Goal: Task Accomplishment & Management: Complete application form

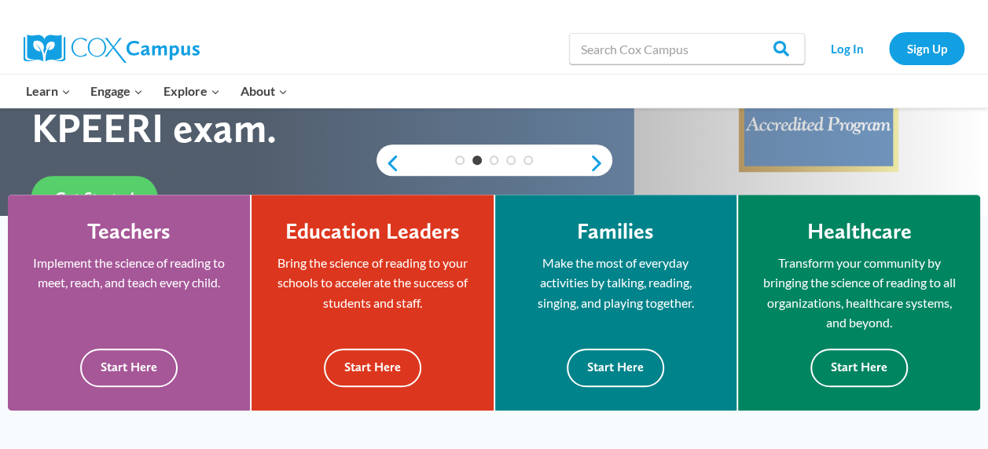
scroll to position [361, 0]
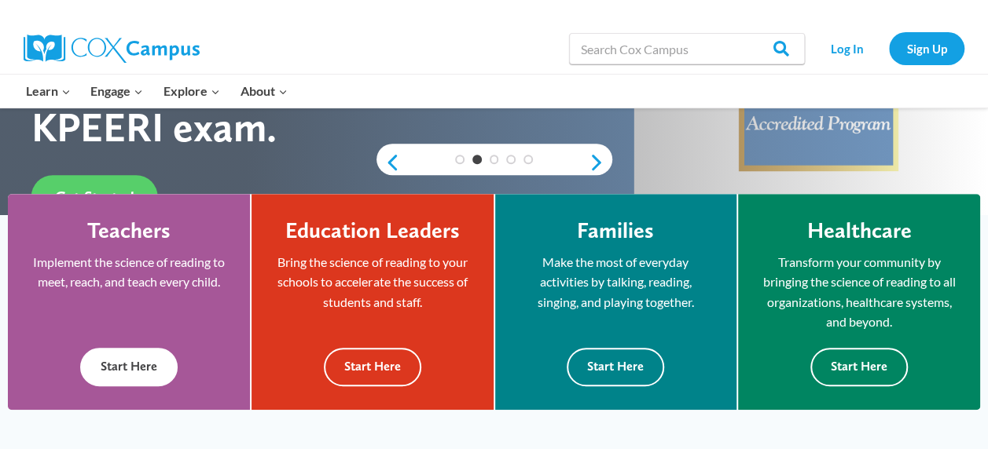
click at [148, 373] on button "Start Here" at bounding box center [128, 367] width 97 height 38
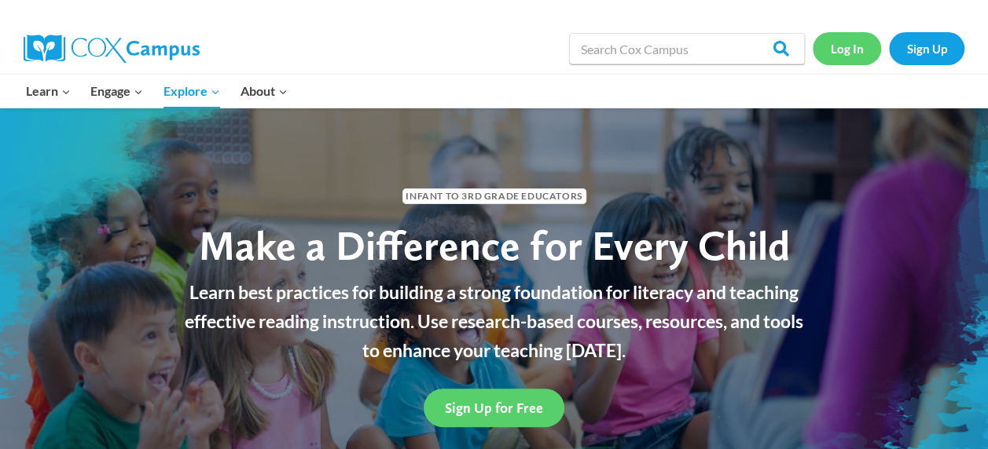
click at [849, 46] on link "Log In" at bounding box center [846, 48] width 68 height 32
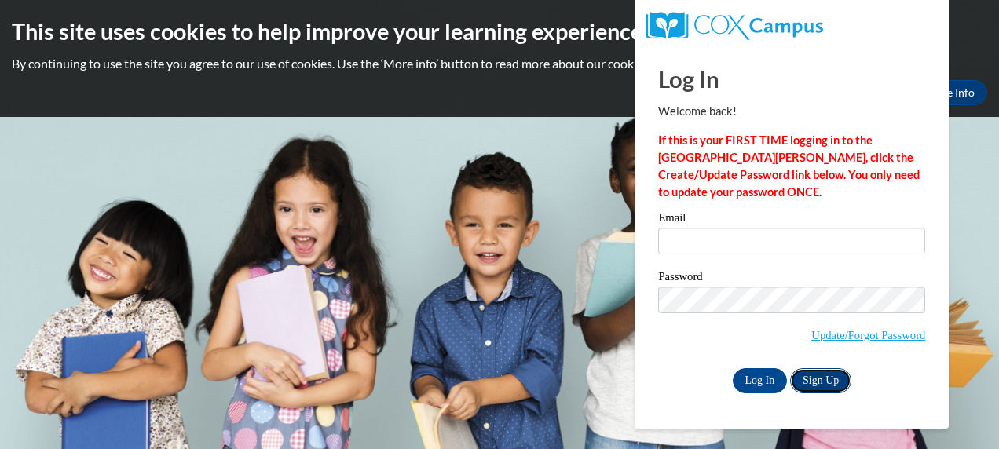
click at [821, 381] on link "Sign Up" at bounding box center [820, 380] width 61 height 25
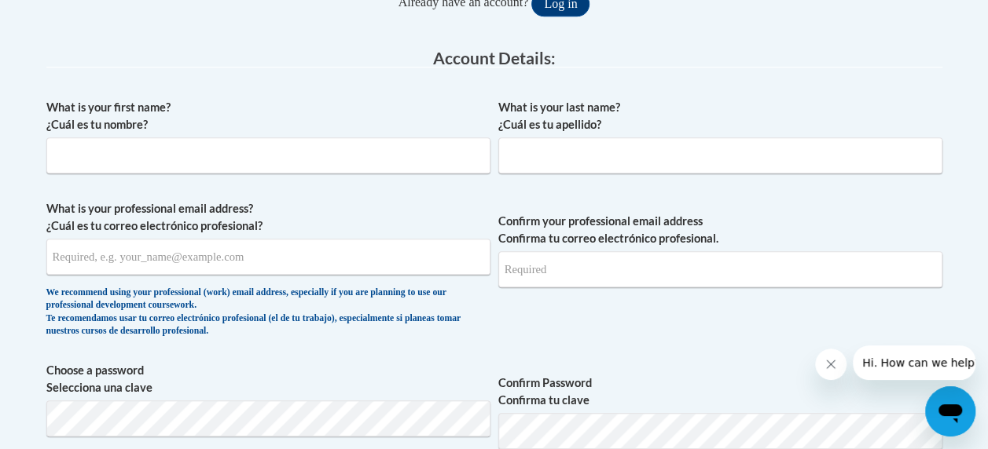
scroll to position [383, 0]
click at [341, 163] on input "What is your first name? ¿Cuál es tu nombre?" at bounding box center [268, 155] width 444 height 36
type input "Aimee"
type input "Lau"
click at [112, 258] on input "alau@mcpas.k12.wi.us" at bounding box center [268, 257] width 444 height 36
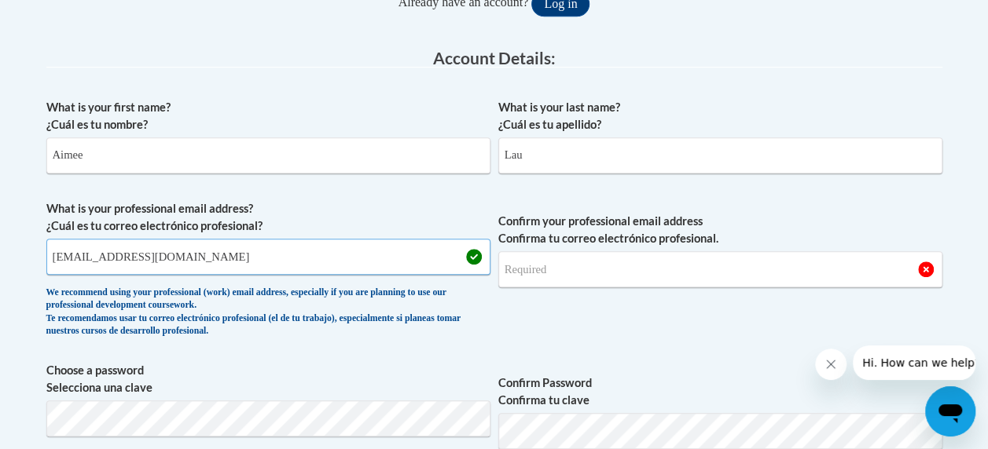
type input "alau@mcpass.k12.wi.us"
click at [643, 258] on input "Confirm your professional email address Confirma tu correo electrónico profesio…" at bounding box center [720, 269] width 444 height 36
type input "alau@"
click at [119, 261] on input "alau@mcpass.k12.wi.us" at bounding box center [268, 257] width 444 height 36
type input "alau@mcpasd.k12.wi.us"
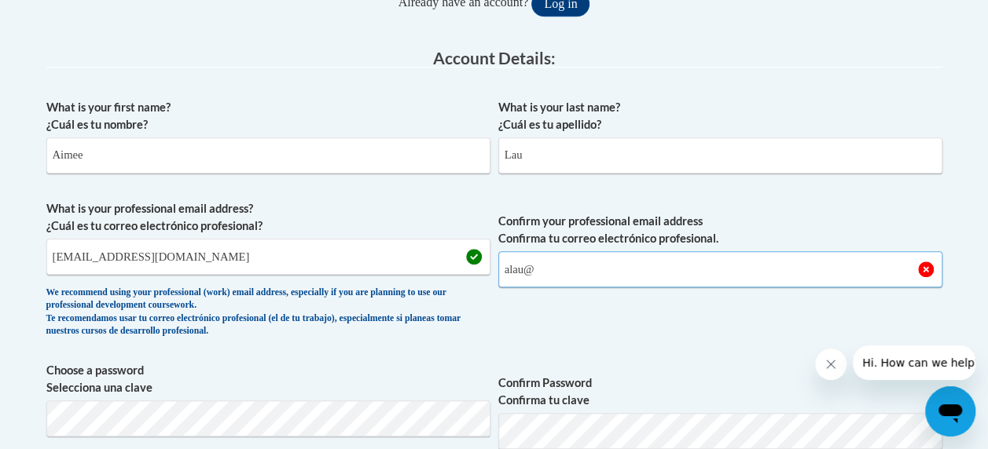
click at [557, 283] on input "alau@" at bounding box center [720, 269] width 444 height 36
type input "alau@mcpasd.k12.wi.us"
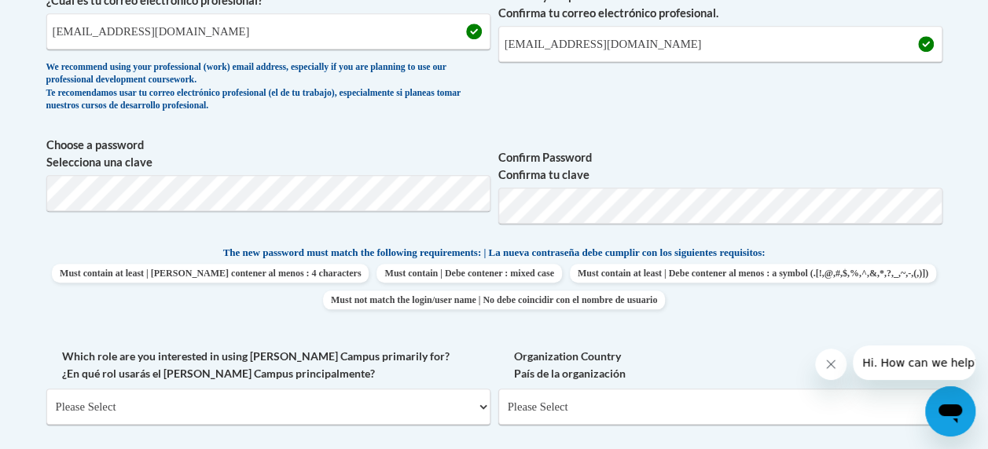
scroll to position [608, 0]
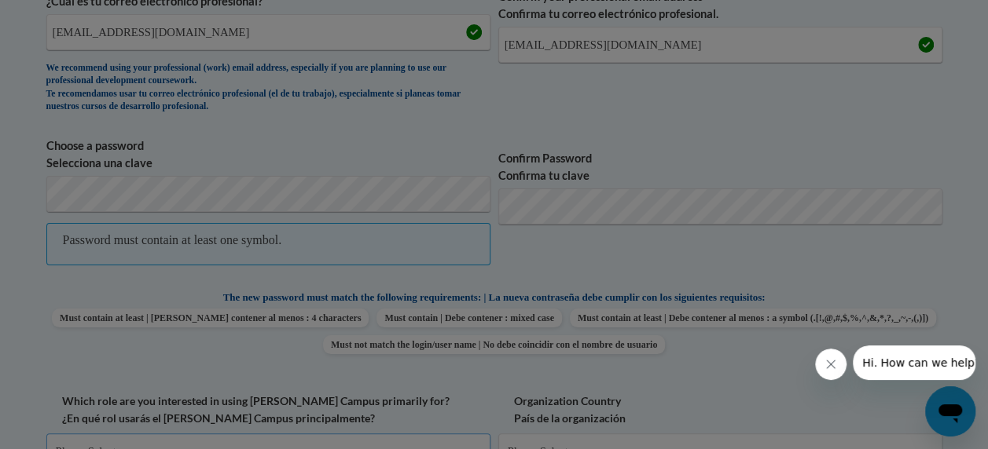
scroll to position [628, 0]
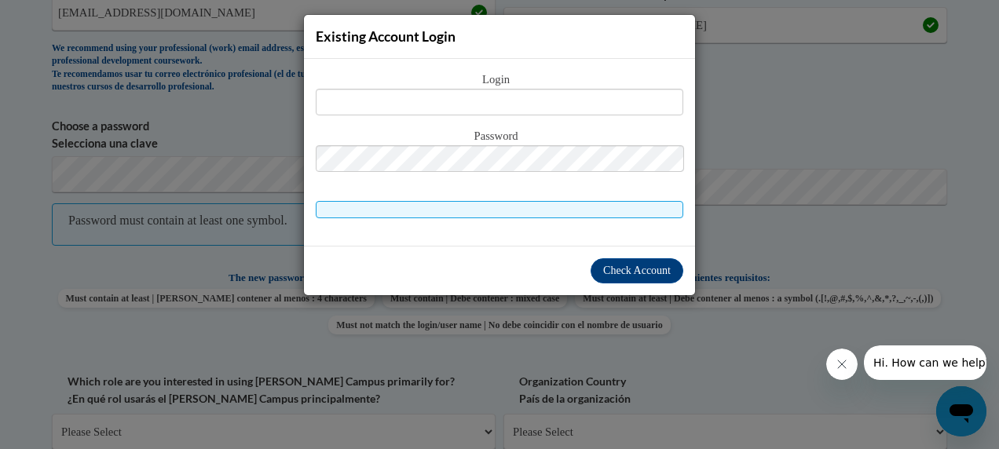
click at [739, 258] on div "Existing Account Login Login Password" at bounding box center [499, 224] width 999 height 449
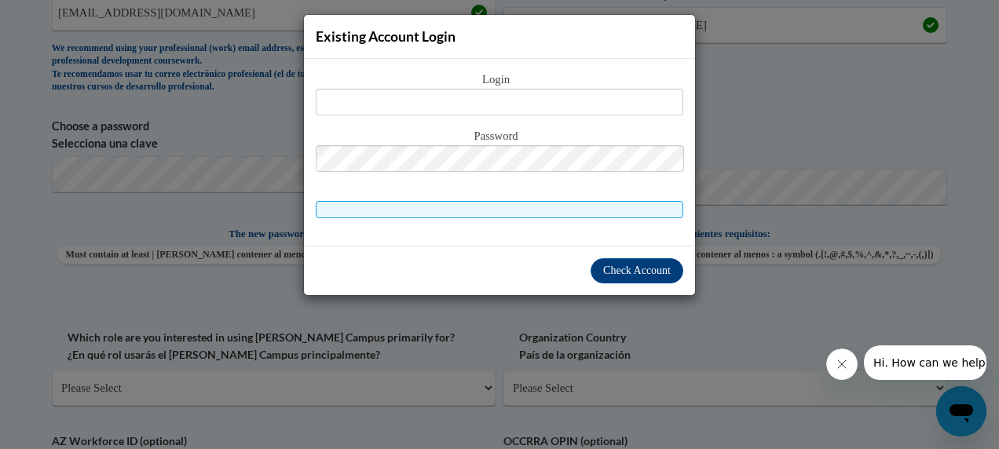
click at [22, 236] on div "Existing Account Login Login Password" at bounding box center [499, 224] width 999 height 449
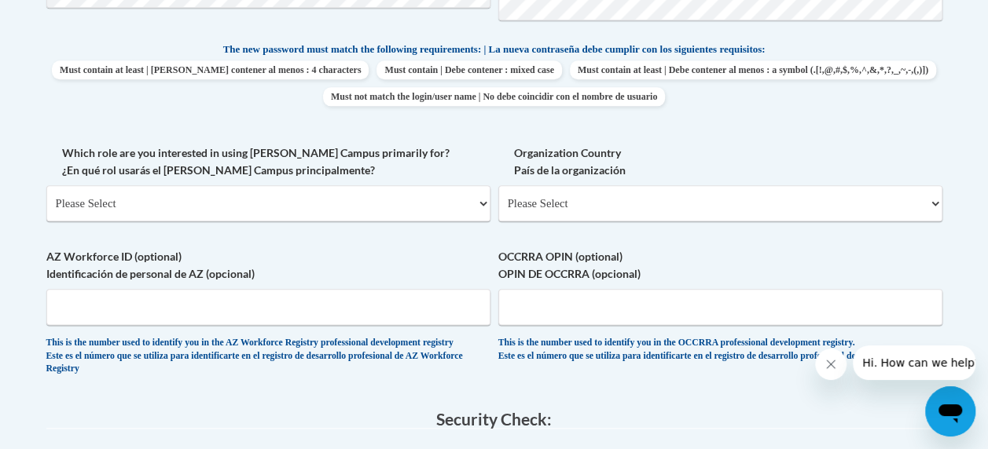
scroll to position [812, 0]
click at [244, 209] on select "Please Select College/University | Colegio/Universidad Community/Nonprofit Part…" at bounding box center [268, 204] width 444 height 36
select select "fbf2d438-af2f-41f8-98f1-81c410e29de3"
click at [46, 186] on select "Please Select College/University | Colegio/Universidad Community/Nonprofit Part…" at bounding box center [268, 204] width 444 height 36
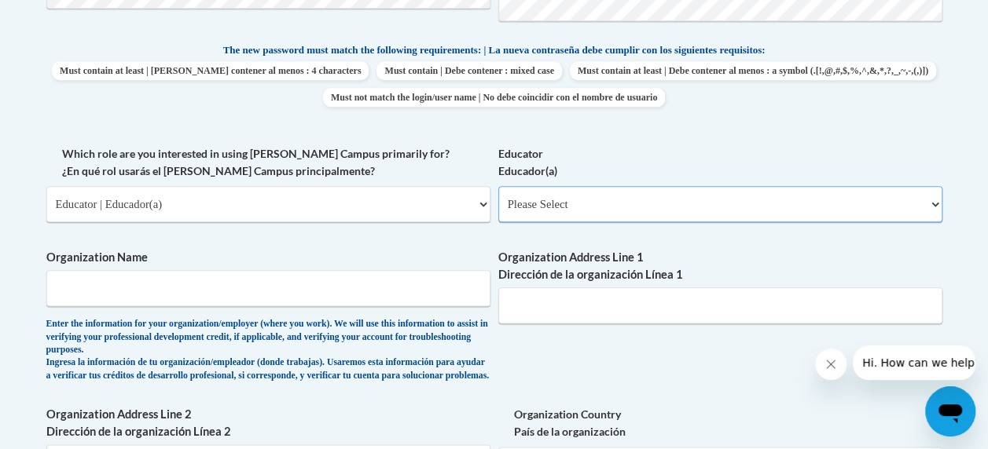
click at [577, 195] on select "Please Select Early Learning/Daycare Teacher/Family Home Care Provider | Maestr…" at bounding box center [720, 204] width 444 height 36
select select "6732b29e-f5f4-40e4-a595-7dafd2b8fb29"
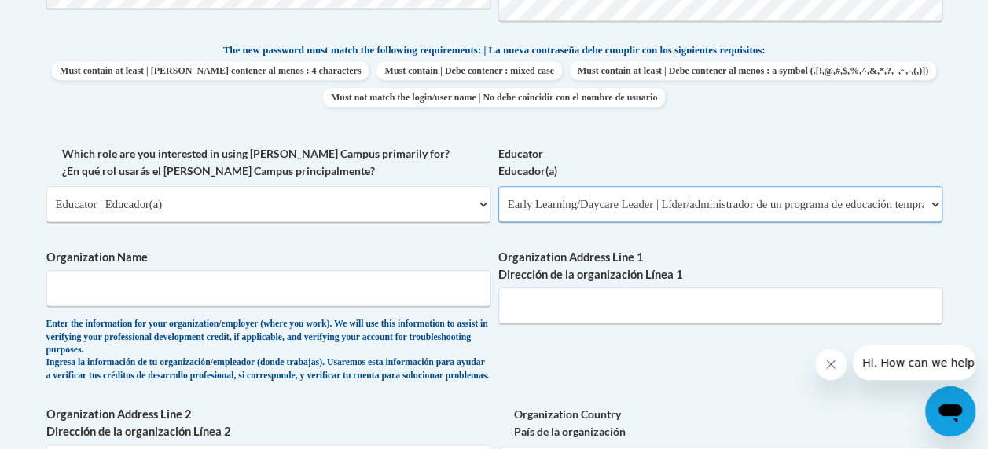
click at [498, 186] on select "Please Select Early Learning/Daycare Teacher/Family Home Care Provider | Maestr…" at bounding box center [720, 204] width 444 height 36
click at [35, 284] on div "Member Registration - All Fields Required Already have an account? Log in Prefe…" at bounding box center [494, 257] width 919 height 1501
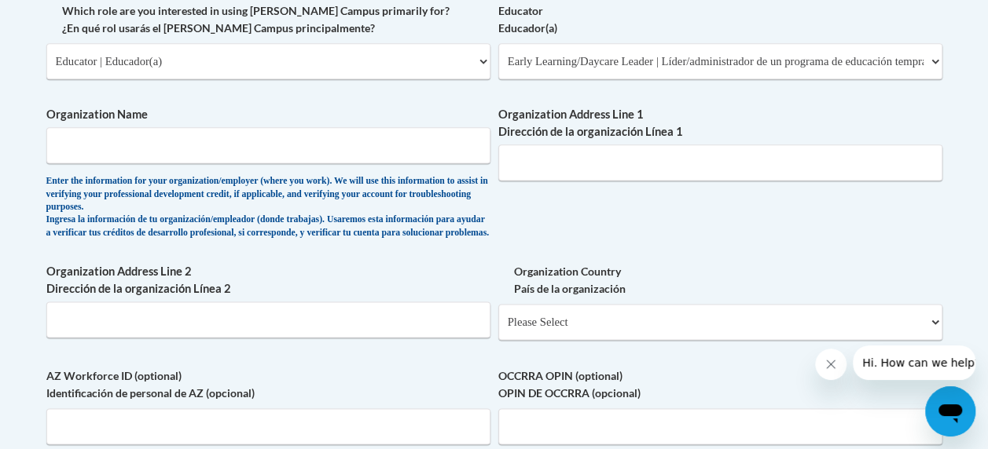
scroll to position [954, 0]
